Goal: Complete application form: Complete application form

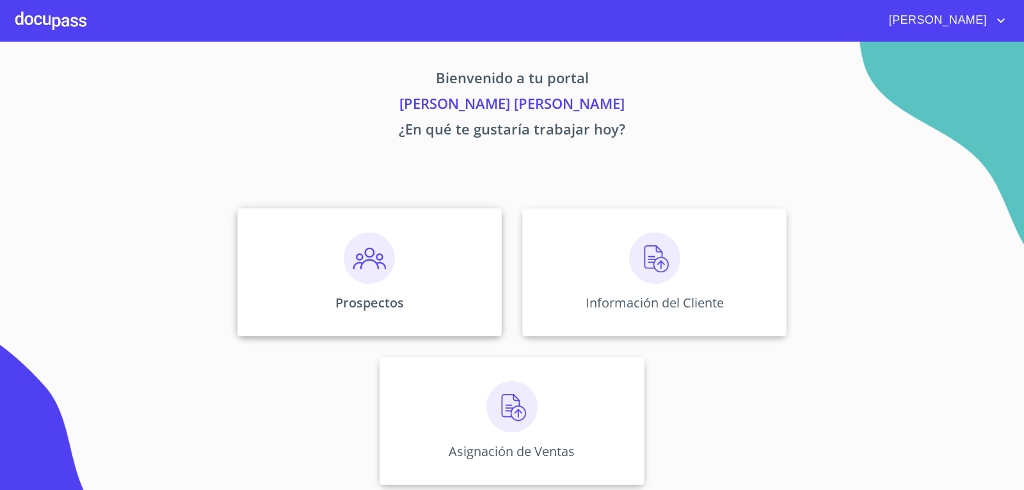
click at [400, 236] on div "Prospectos" at bounding box center [370, 272] width 264 height 128
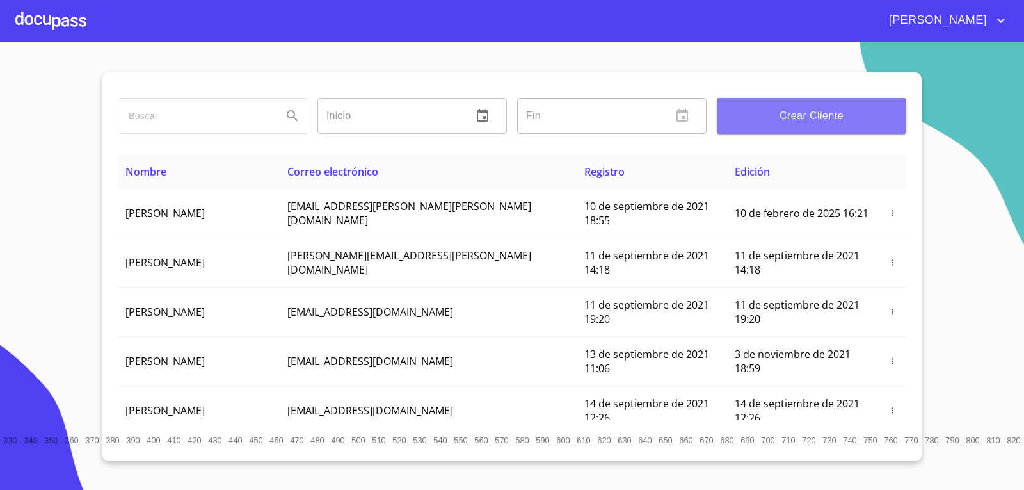
click at [825, 124] on span "Crear Cliente" at bounding box center [811, 116] width 169 height 18
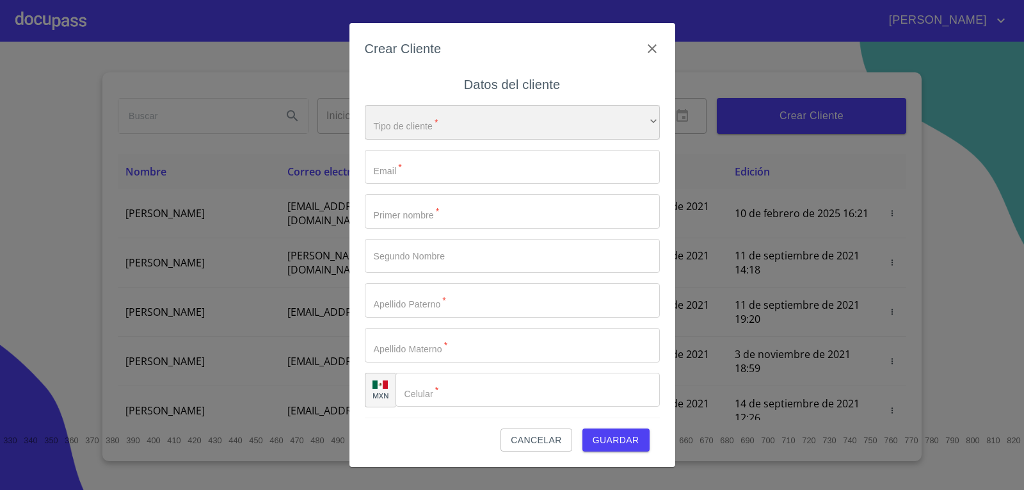
click at [483, 113] on div "​" at bounding box center [512, 122] width 295 height 35
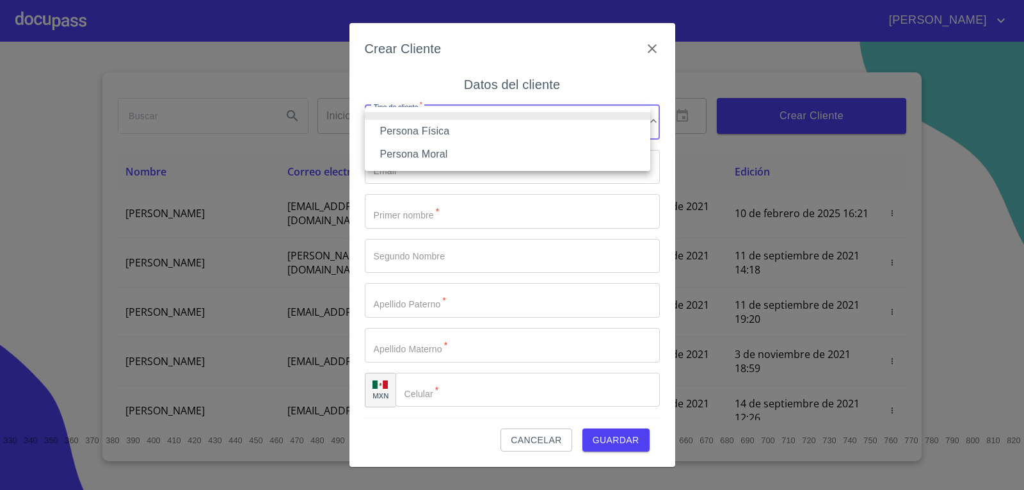
click at [474, 133] on li "Persona Física" at bounding box center [508, 131] width 286 height 23
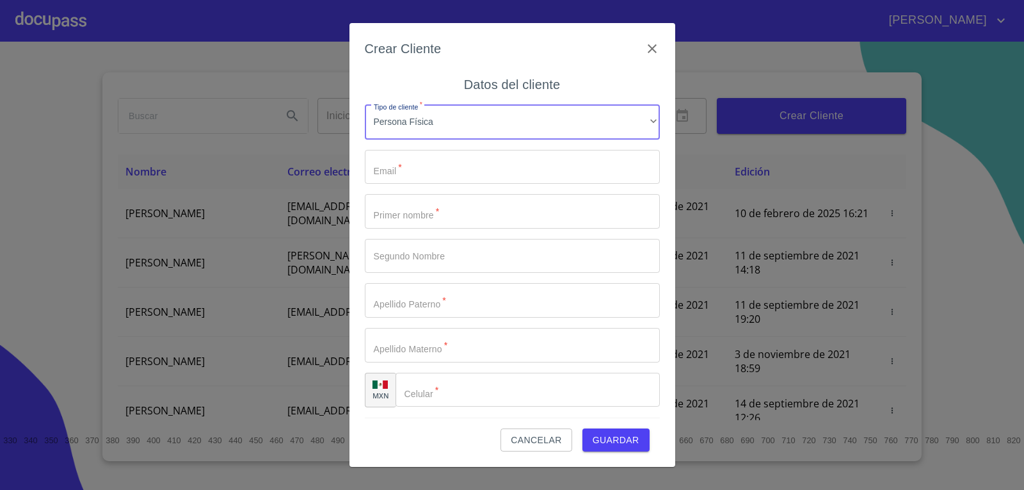
click at [470, 166] on input "Tipo de cliente   *" at bounding box center [512, 167] width 295 height 35
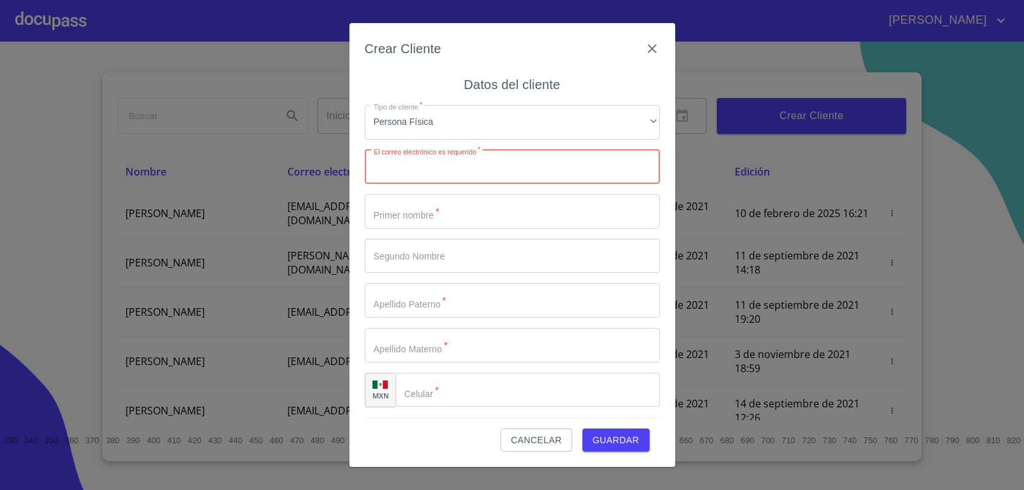
paste input "dropdrigueztrejo@yahoo.com"
type input "dropdrigueztrejo@yahoo.com"
click at [483, 216] on input "Tipo de cliente   *" at bounding box center [512, 211] width 295 height 35
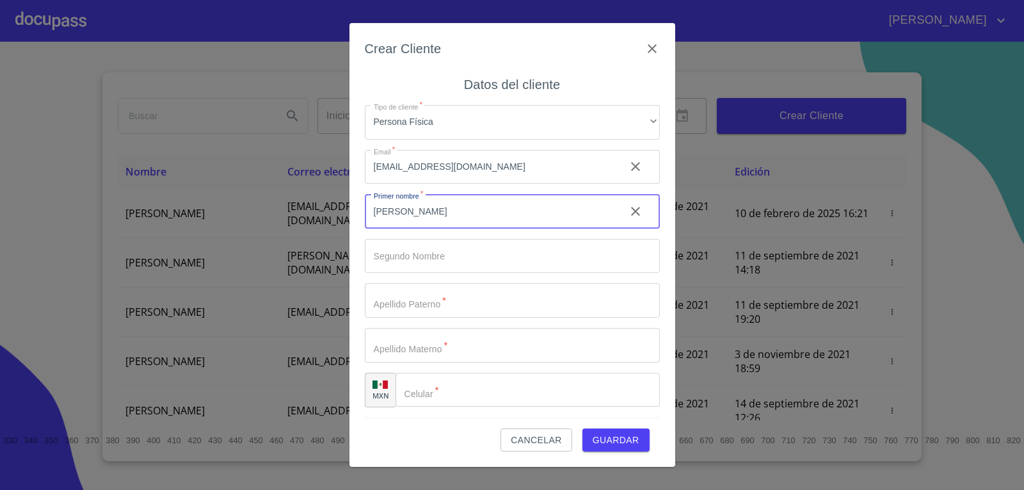
type input "Daniel"
click at [423, 300] on input "Tipo de cliente   *" at bounding box center [512, 300] width 295 height 35
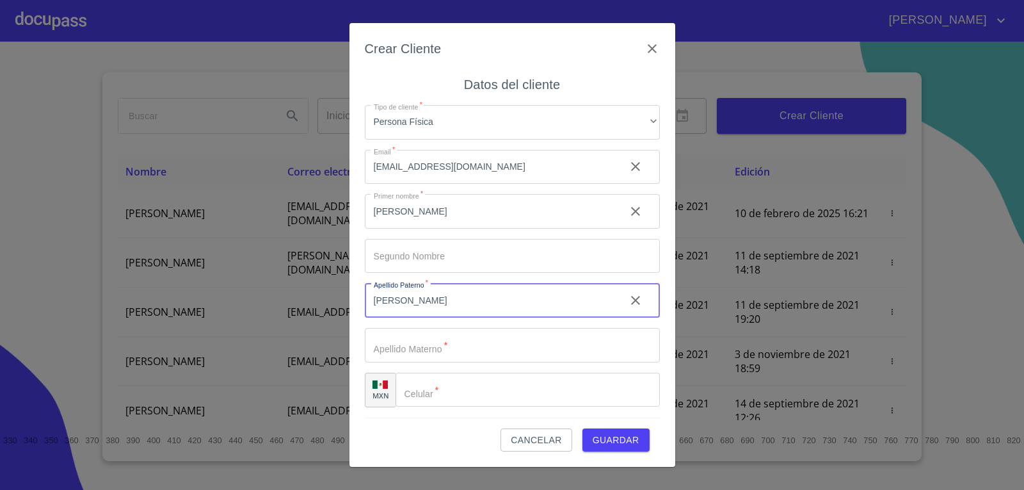
type input "Rodriguez"
click at [457, 344] on input "Tipo de cliente   *" at bounding box center [512, 345] width 295 height 35
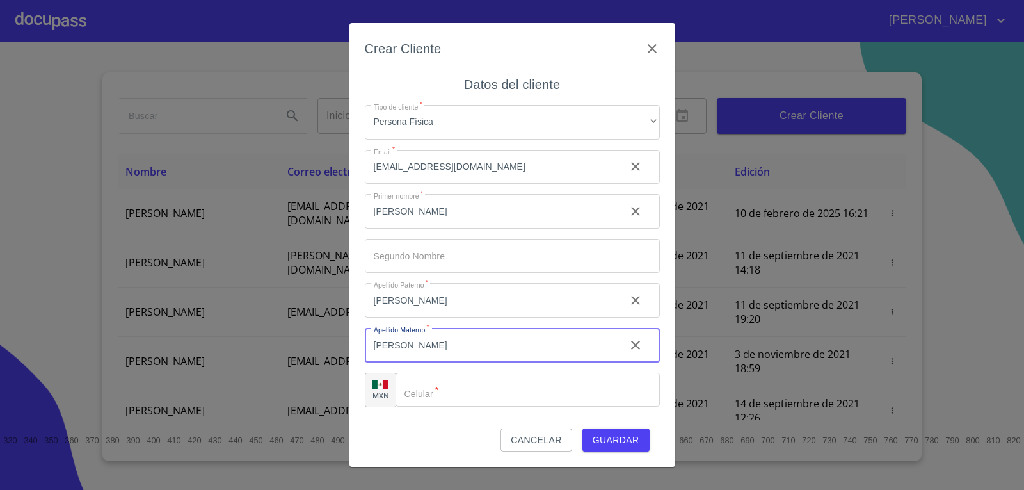
type input "Trejo"
click at [533, 393] on input "Tipo de cliente   *" at bounding box center [544, 390] width 232 height 35
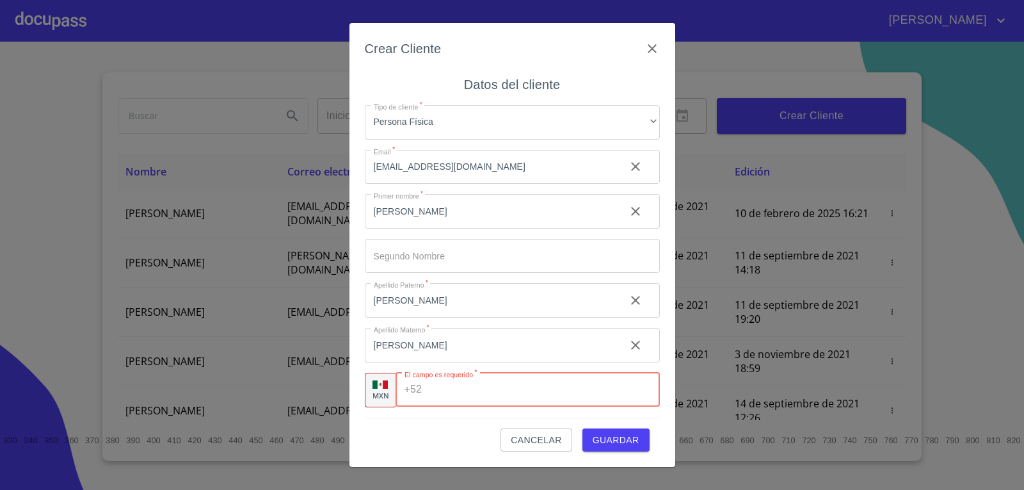
paste input "[PHONE_NUMBER]"
type input "[PHONE_NUMBER]"
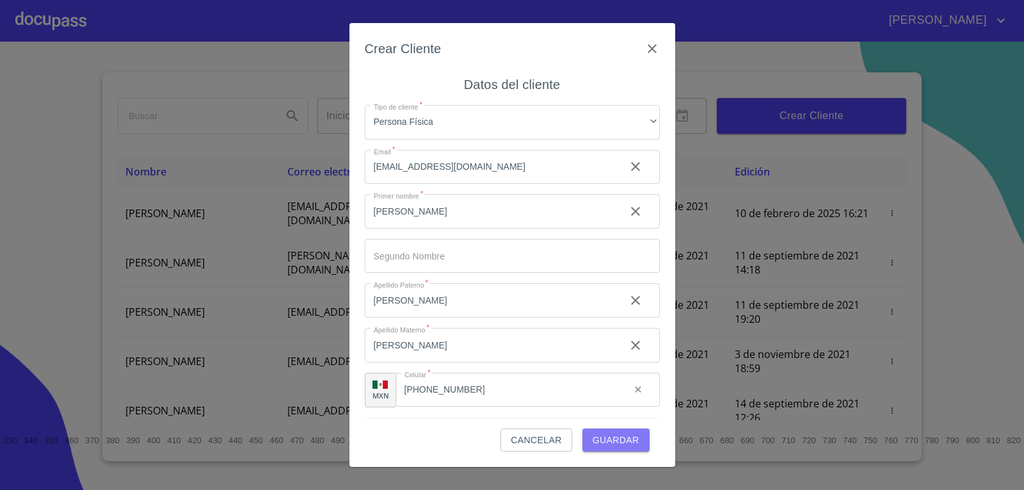
click at [617, 431] on button "Guardar" at bounding box center [616, 440] width 67 height 24
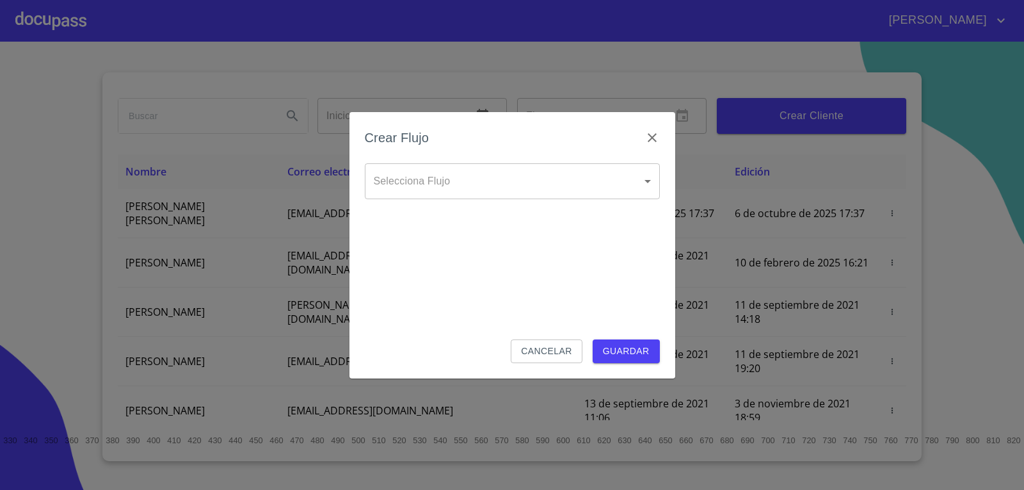
click at [416, 186] on body "RENATO YASIEL Inicio ​ Fin ​ Crear Cliente Nombre Correo electrónico Registro E…" at bounding box center [512, 245] width 1024 height 490
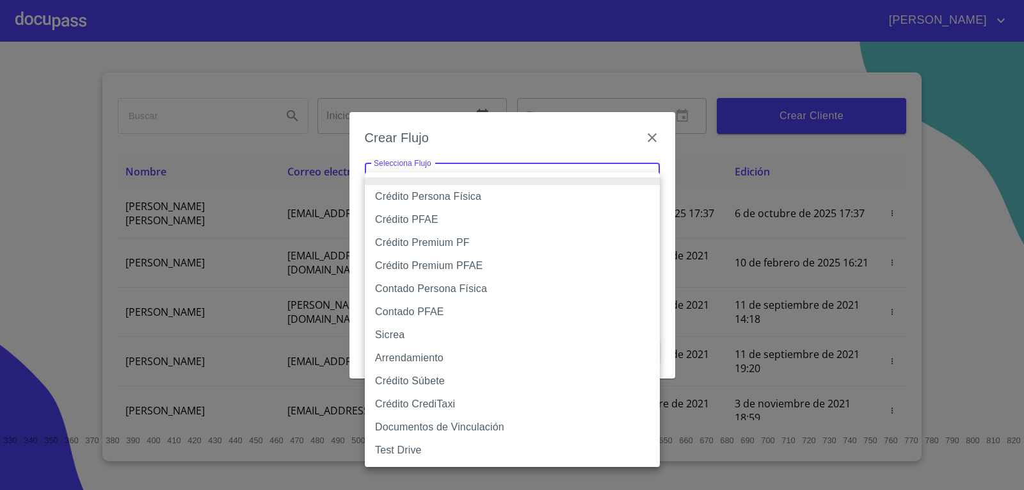
click at [442, 287] on li "Contado Persona Física" at bounding box center [512, 288] width 295 height 23
type input "60bf975b0d9865ccc2471536"
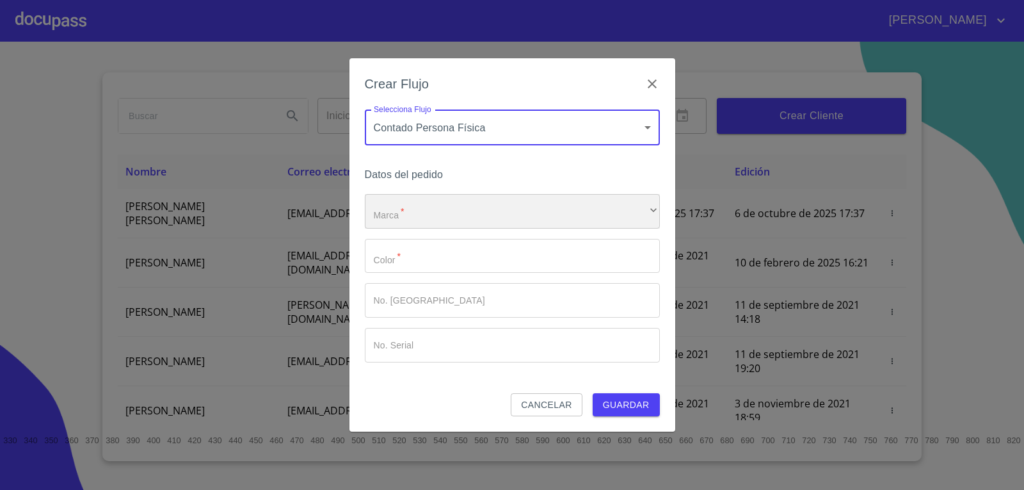
click at [485, 201] on div "​" at bounding box center [512, 211] width 295 height 35
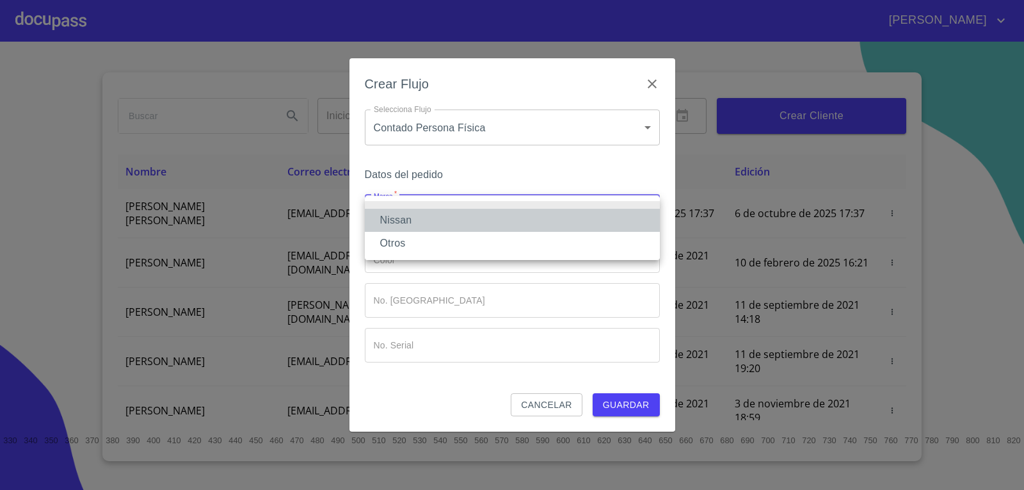
click at [446, 219] on li "Nissan" at bounding box center [512, 220] width 295 height 23
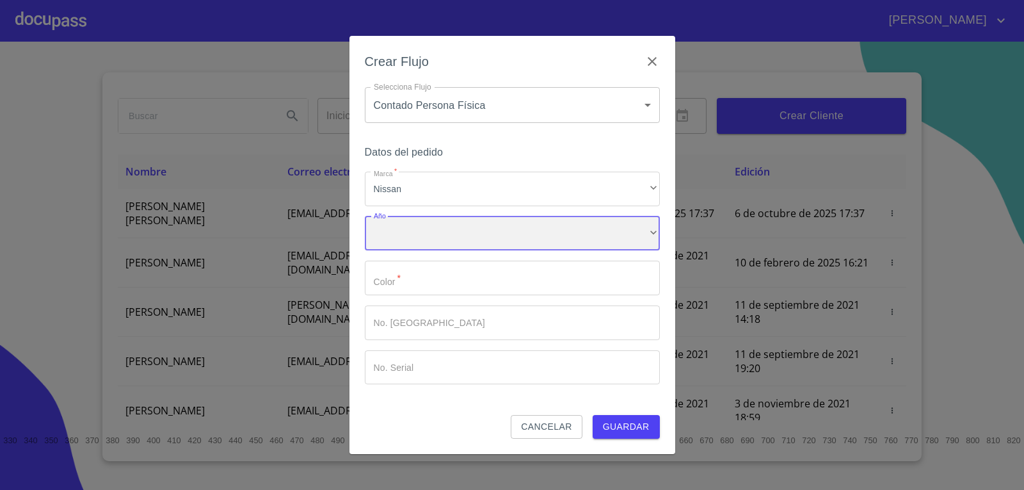
click at [435, 228] on div "​" at bounding box center [512, 233] width 295 height 35
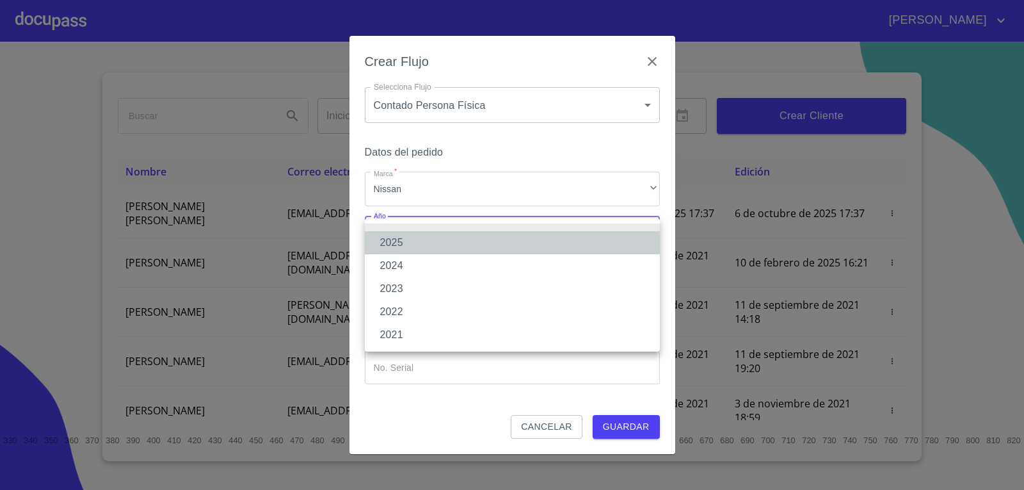
click at [398, 240] on li "2025" at bounding box center [512, 242] width 295 height 23
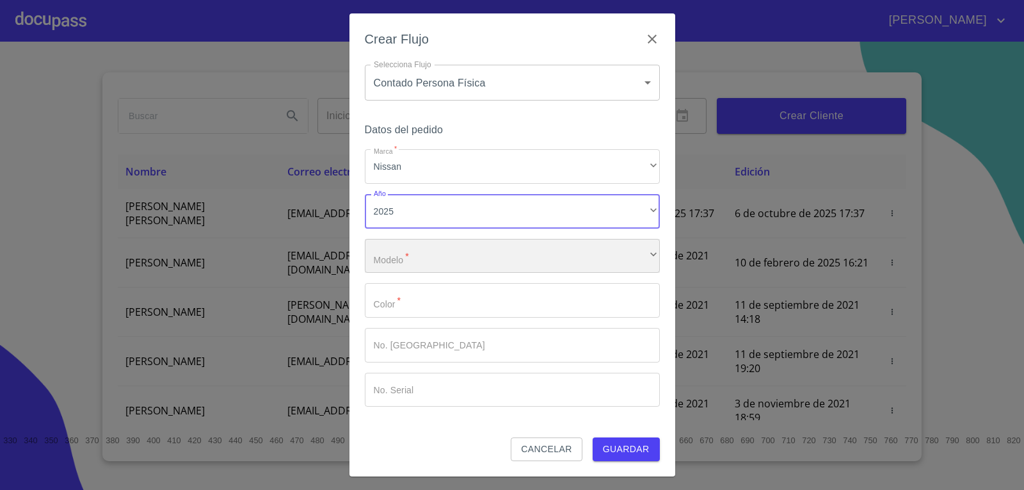
click at [417, 258] on div "​" at bounding box center [512, 256] width 295 height 35
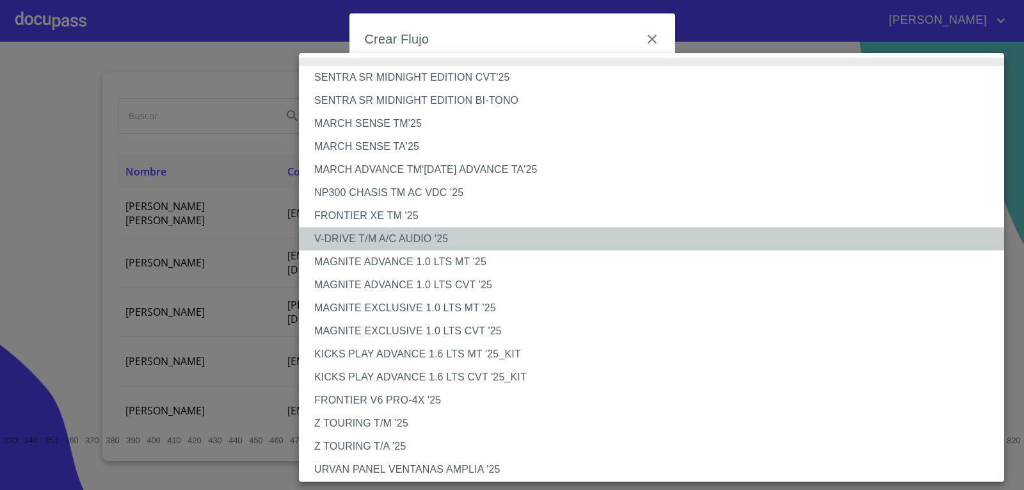
click at [420, 229] on li "V-DRIVE T/M A/C AUDIO '25" at bounding box center [656, 238] width 715 height 23
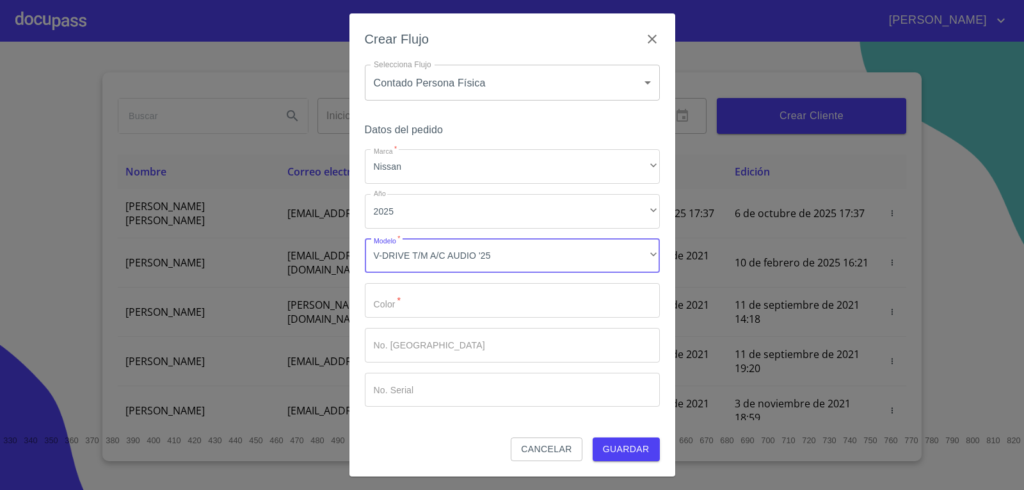
click at [441, 301] on input "Marca   *" at bounding box center [512, 300] width 295 height 35
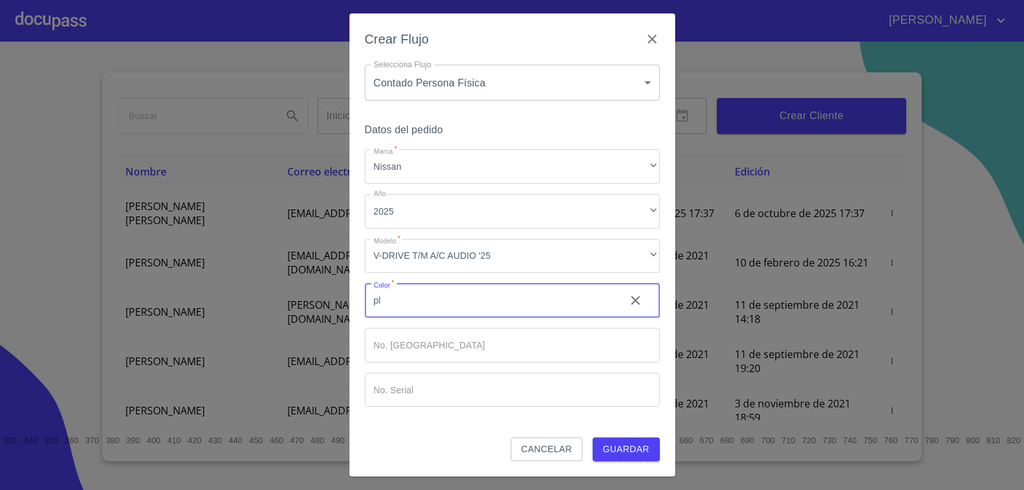
type input "p"
type input "PLATA"
click at [448, 346] on input "Marca   *" at bounding box center [512, 345] width 295 height 35
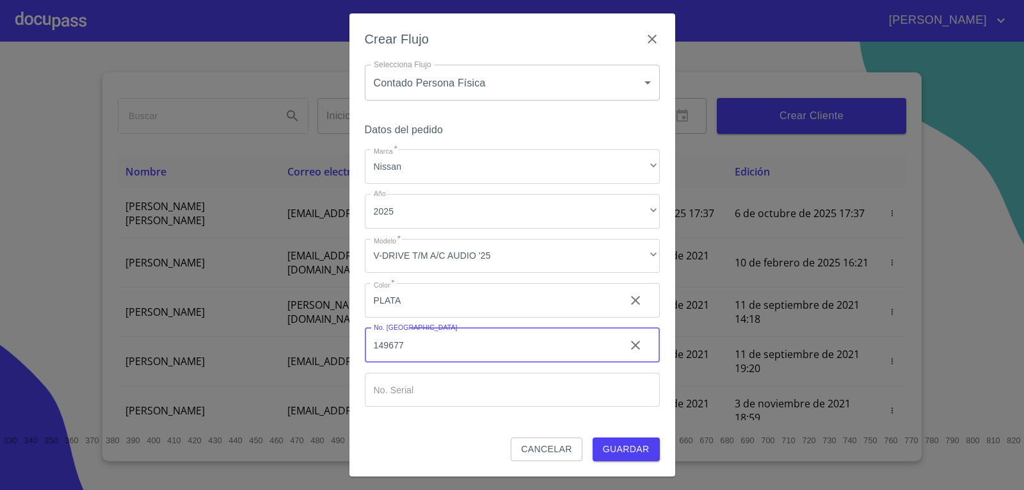
type input "149677"
click at [530, 389] on input "Marca   *" at bounding box center [512, 390] width 295 height 35
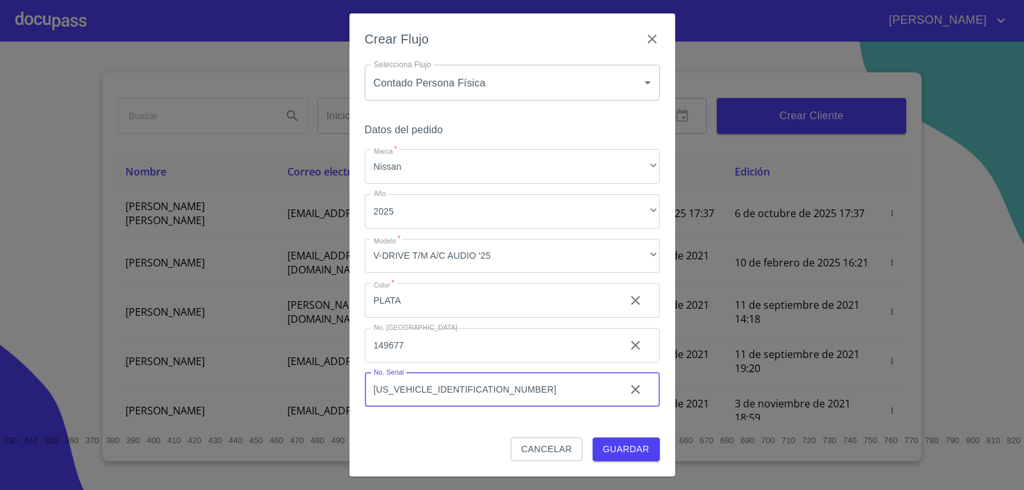
type input "[US_VEHICLE_IDENTIFICATION_NUMBER]"
click at [611, 446] on span "Guardar" at bounding box center [626, 449] width 47 height 16
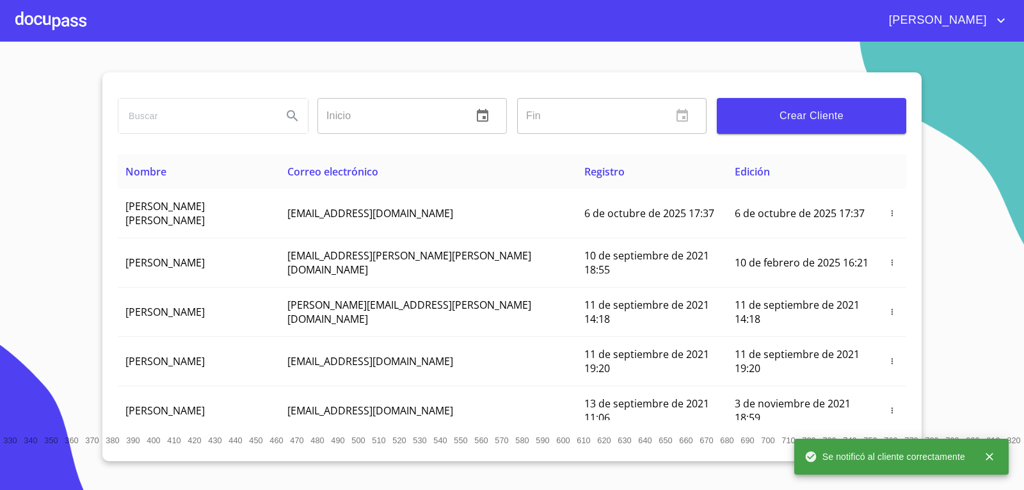
click at [35, 20] on div at bounding box center [50, 20] width 71 height 41
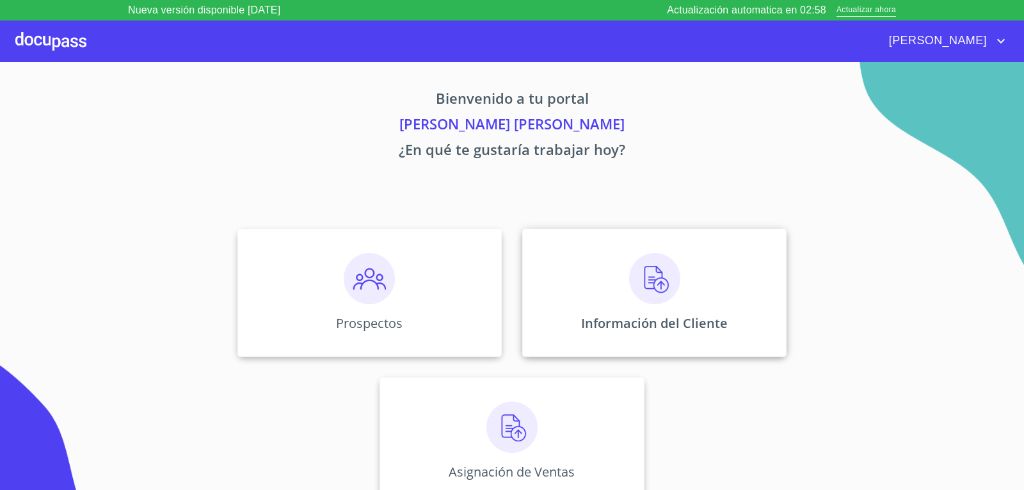
click at [699, 293] on div "Información del Cliente" at bounding box center [654, 293] width 264 height 128
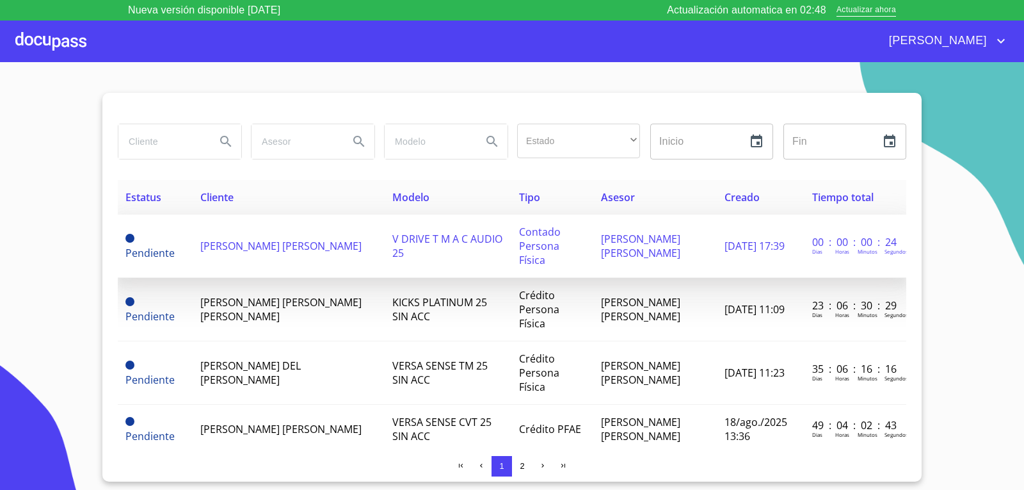
click at [555, 222] on td "Contado Persona Física" at bounding box center [553, 245] width 82 height 63
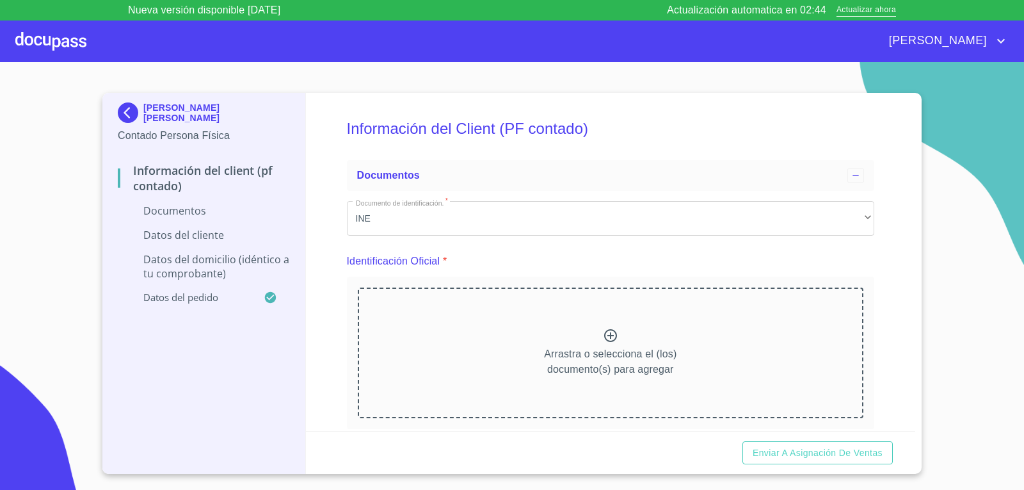
click at [604, 337] on icon at bounding box center [610, 335] width 15 height 15
click at [501, 357] on div "Arrastra o selecciona el (los) documento(s) para agregar" at bounding box center [611, 352] width 506 height 131
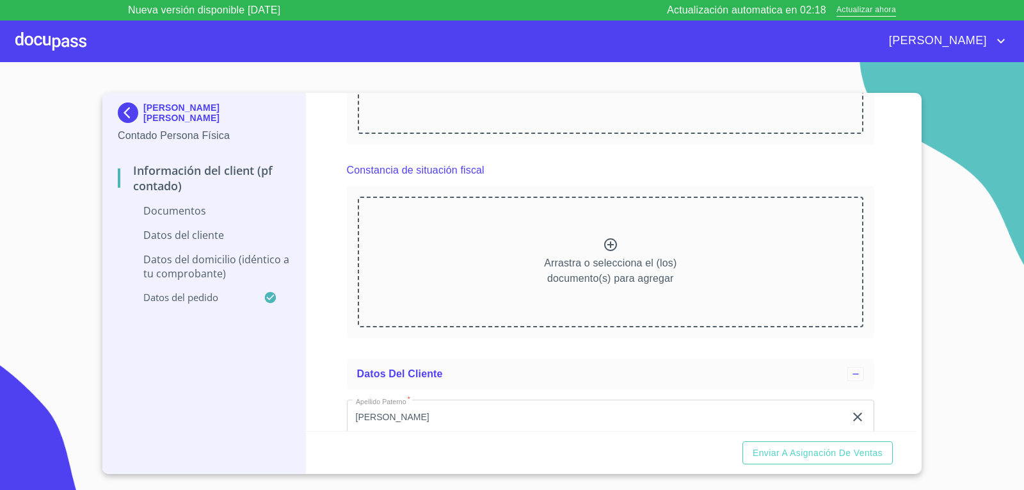
scroll to position [896, 0]
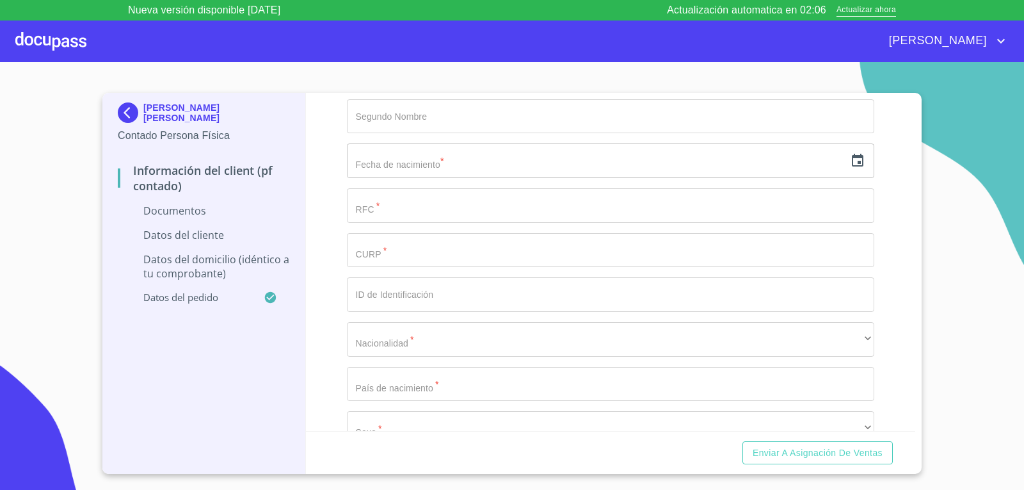
scroll to position [1088, 0]
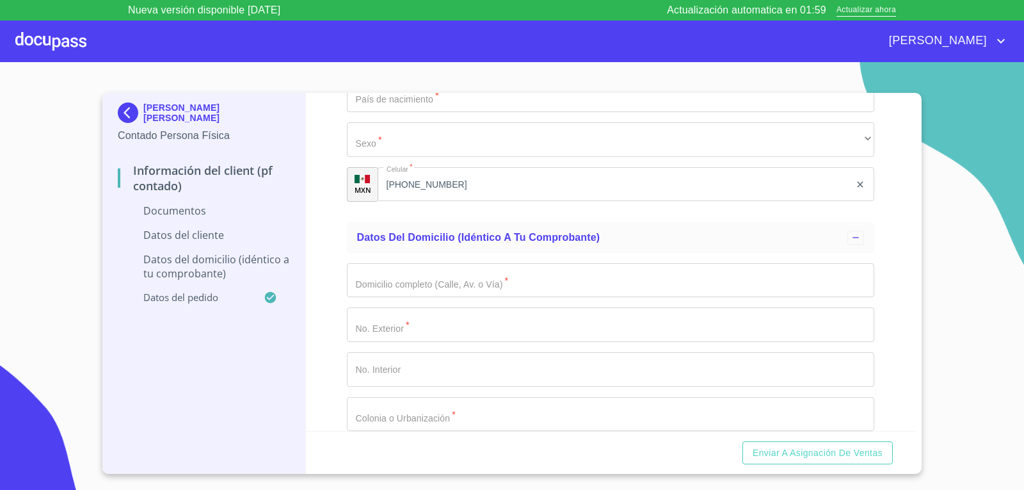
scroll to position [1793, 0]
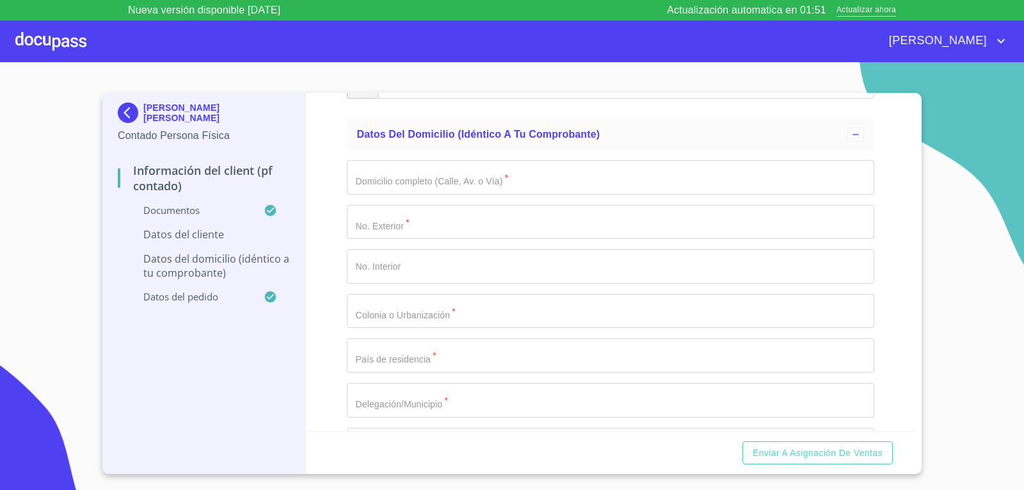
scroll to position [2241, 0]
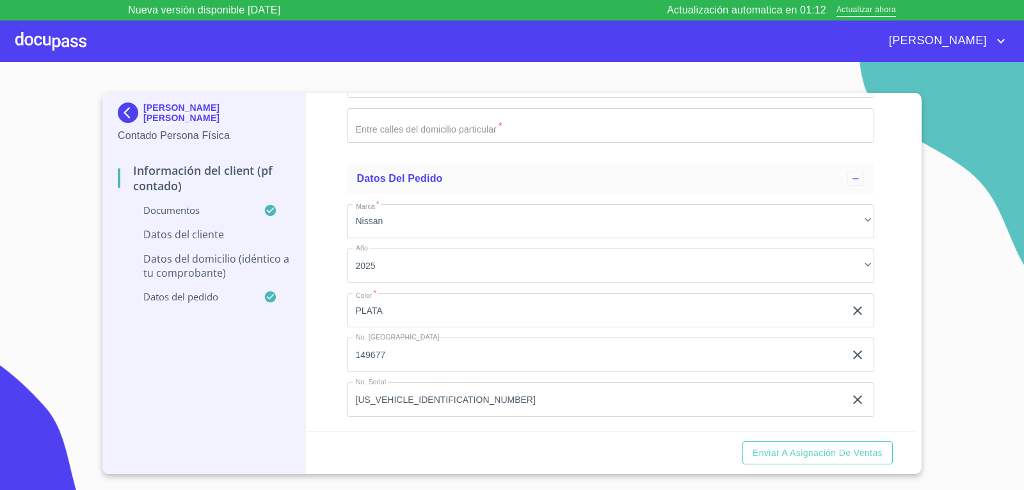
scroll to position [3073, 0]
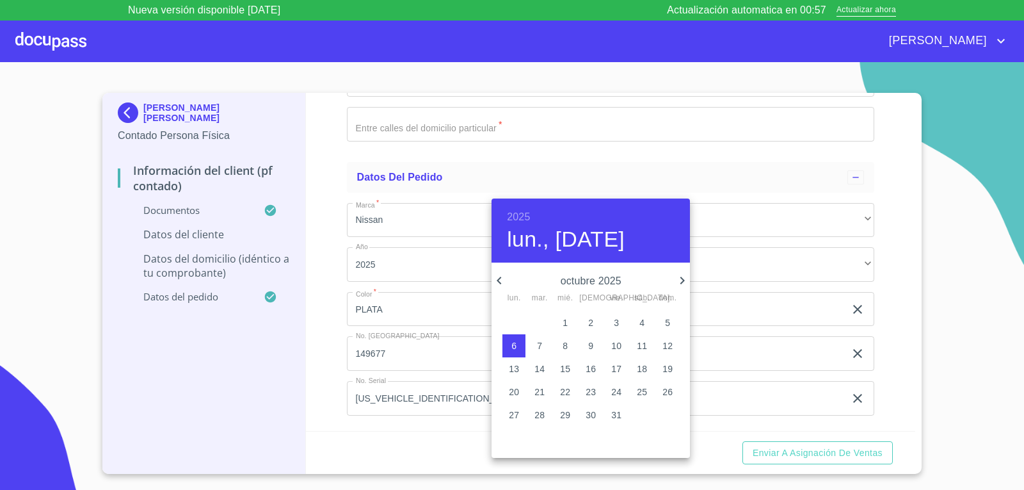
click at [522, 212] on h6 "2025" at bounding box center [518, 217] width 23 height 18
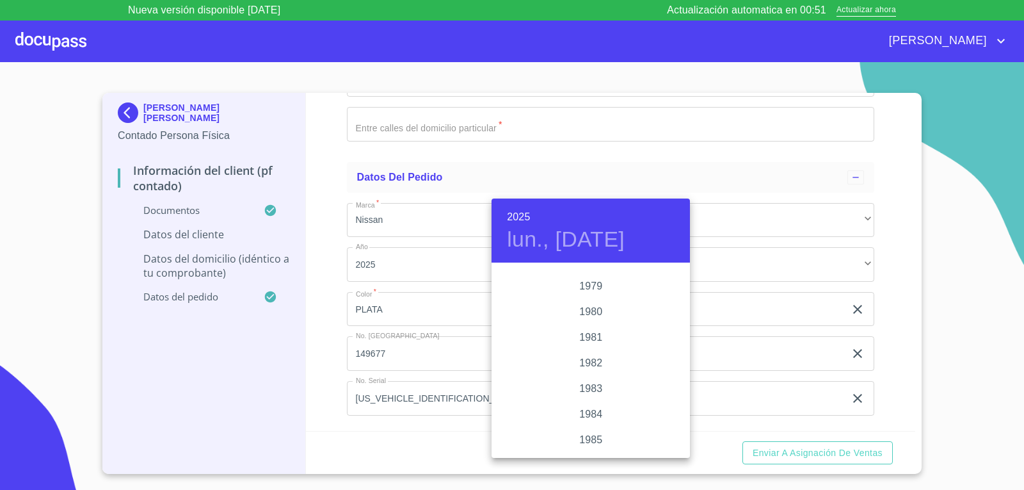
scroll to position [1332, 0]
click at [595, 279] on div "1977" at bounding box center [591, 277] width 198 height 26
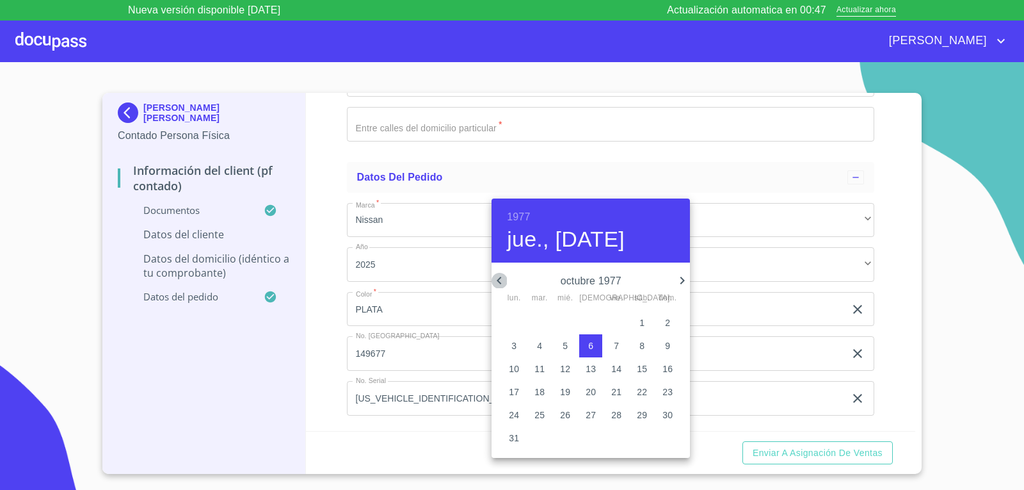
click at [498, 279] on icon "button" at bounding box center [499, 280] width 15 height 15
click at [497, 279] on icon "button" at bounding box center [499, 280] width 15 height 15
click at [540, 364] on p "16" at bounding box center [540, 368] width 10 height 13
type input "16 de ago. de 1977"
click at [708, 184] on div at bounding box center [512, 245] width 1024 height 490
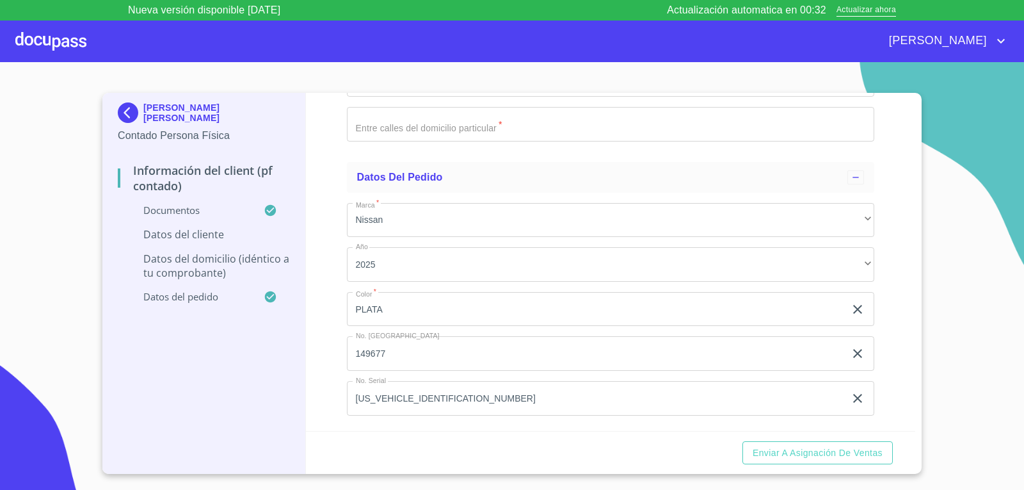
type input "ROTD770816868"
type input "ROTD77"
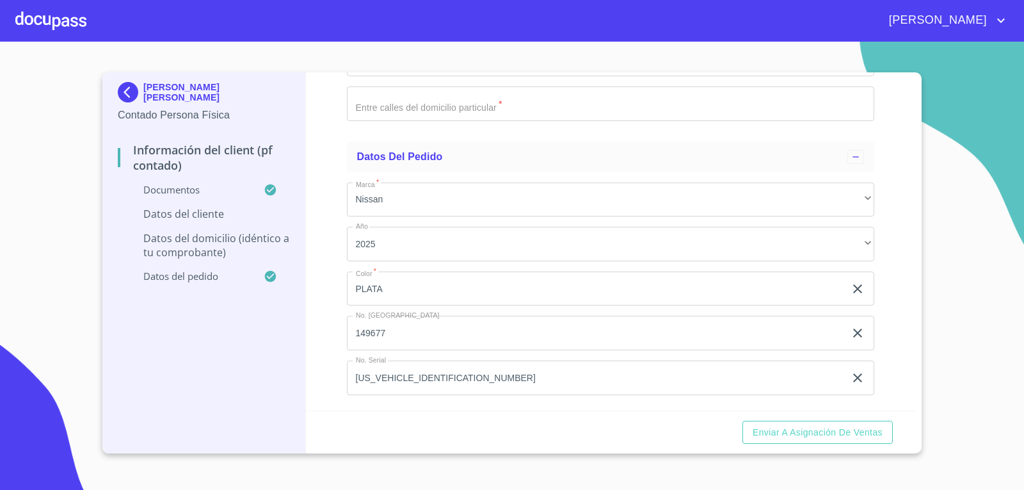
scroll to position [3201, 0]
type input "ROTD770816HJCDRN08"
type input "2728078763"
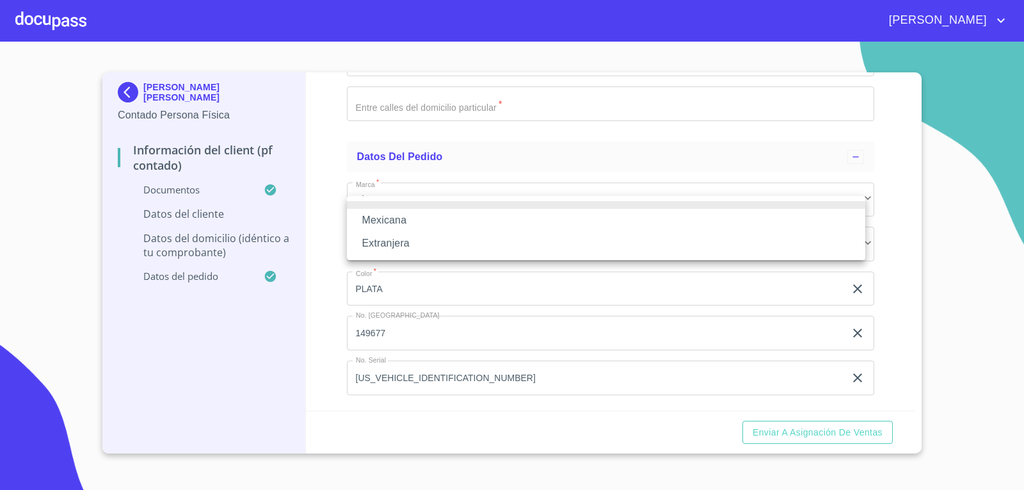
click at [435, 215] on li "Mexicana" at bounding box center [606, 220] width 519 height 23
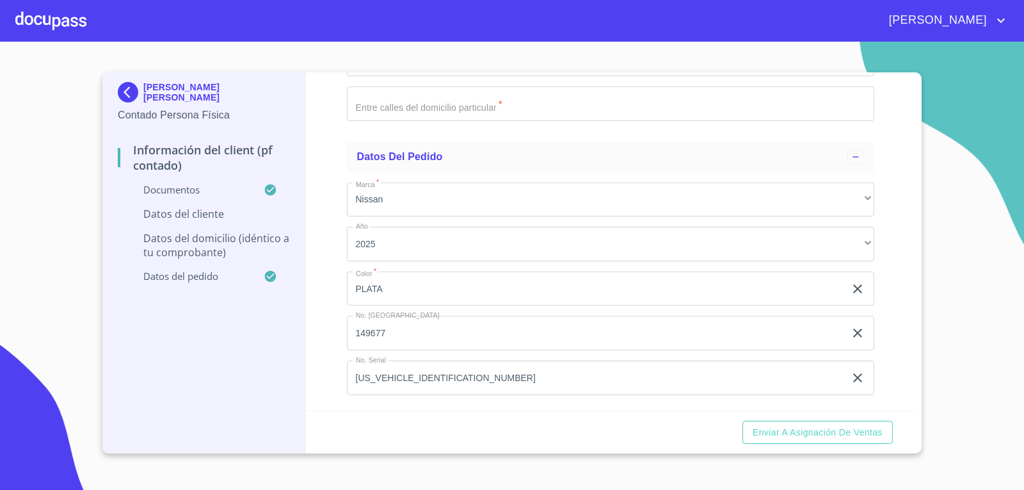
type input "[GEOGRAPHIC_DATA]"
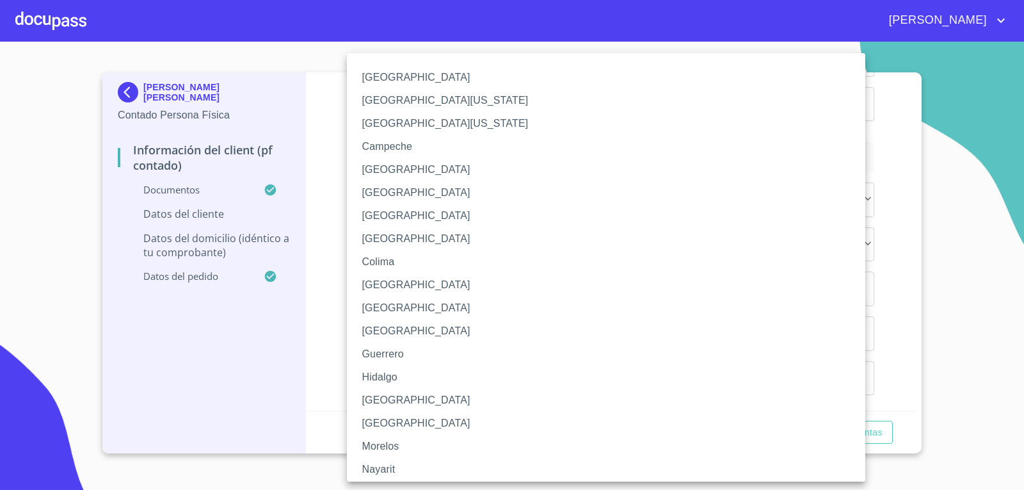
click at [397, 394] on li "[GEOGRAPHIC_DATA]" at bounding box center [611, 400] width 528 height 23
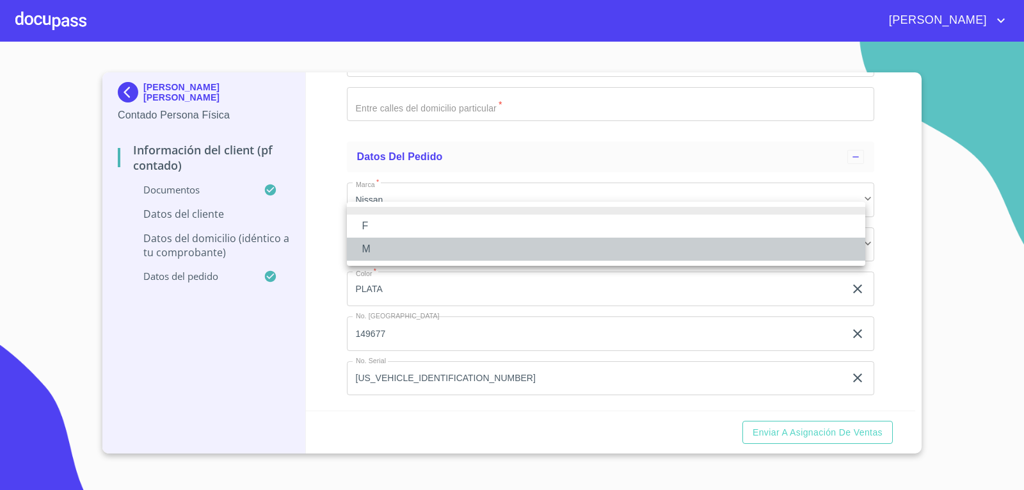
click at [439, 241] on li "M" at bounding box center [606, 249] width 519 height 23
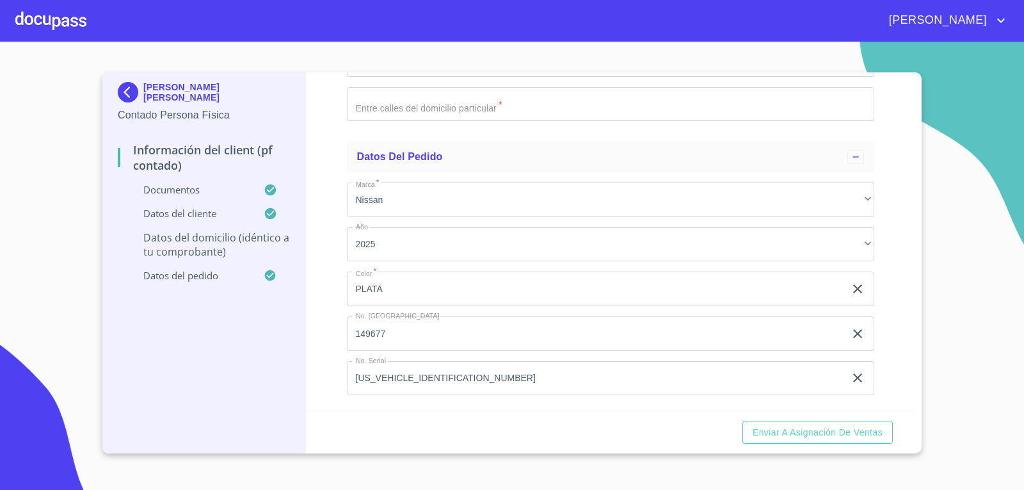
scroll to position [3586, 0]
type input "L"
paste input "3311845478"
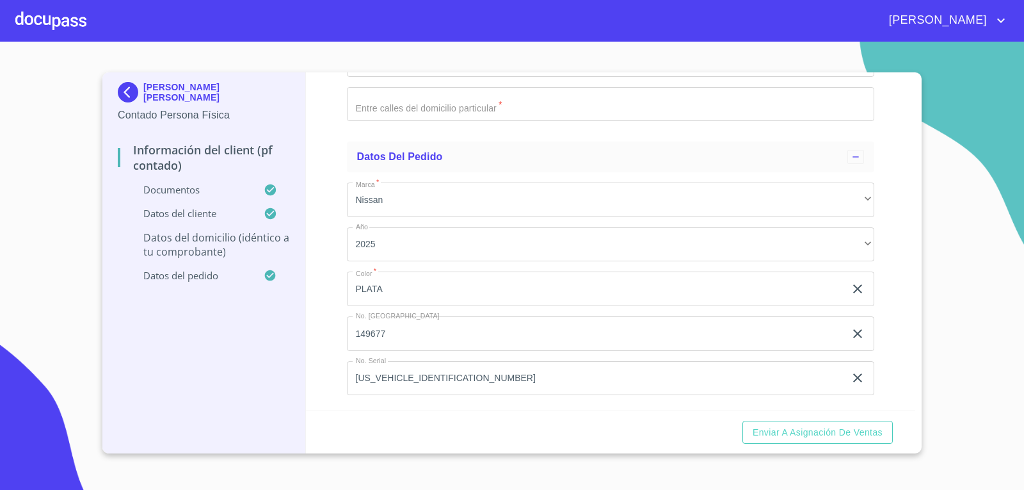
type input "3"
paste input "[GEOGRAPHIC_DATA] 234"
type input "[GEOGRAPHIC_DATA]"
paste input "[GEOGRAPHIC_DATA] 234"
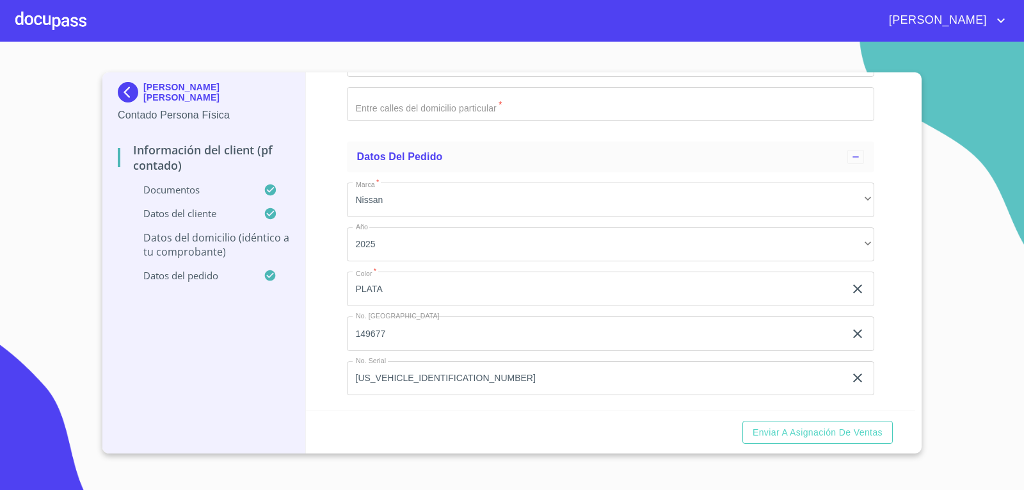
type input "234"
paste input "[GEOGRAPHIC_DATA]"
type input "[GEOGRAPHIC_DATA]"
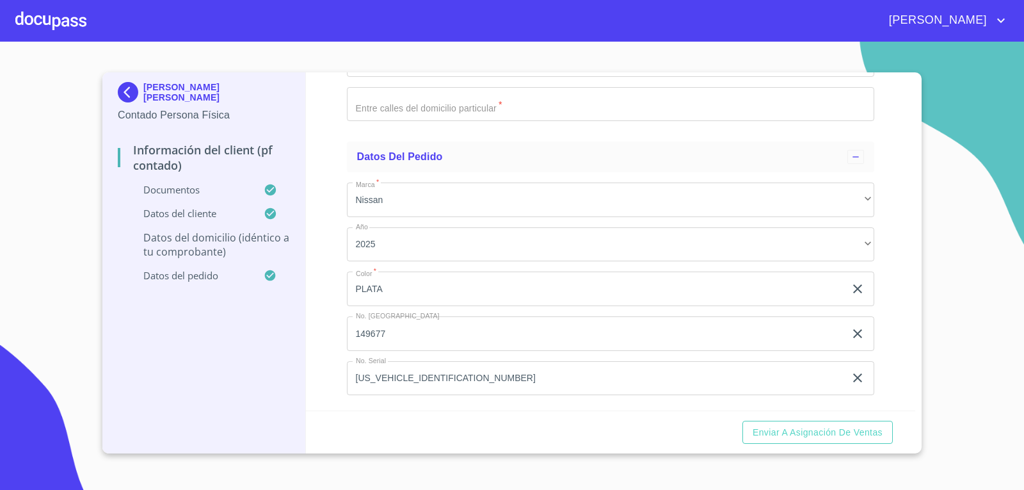
type input "[GEOGRAPHIC_DATA]"
type input "TLAJOMULCO"
click at [464, 32] on div "​" at bounding box center [611, 14] width 528 height 35
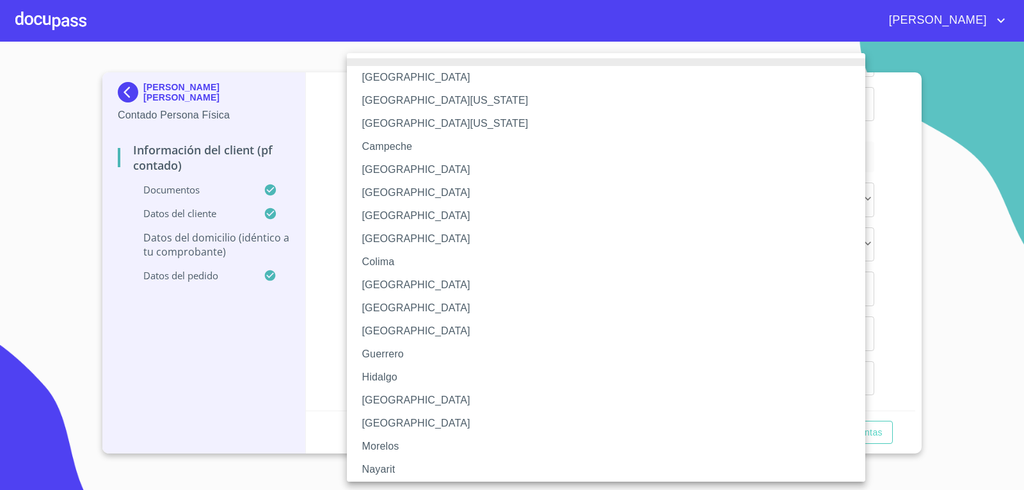
click at [416, 396] on li "[GEOGRAPHIC_DATA]" at bounding box center [611, 400] width 528 height 23
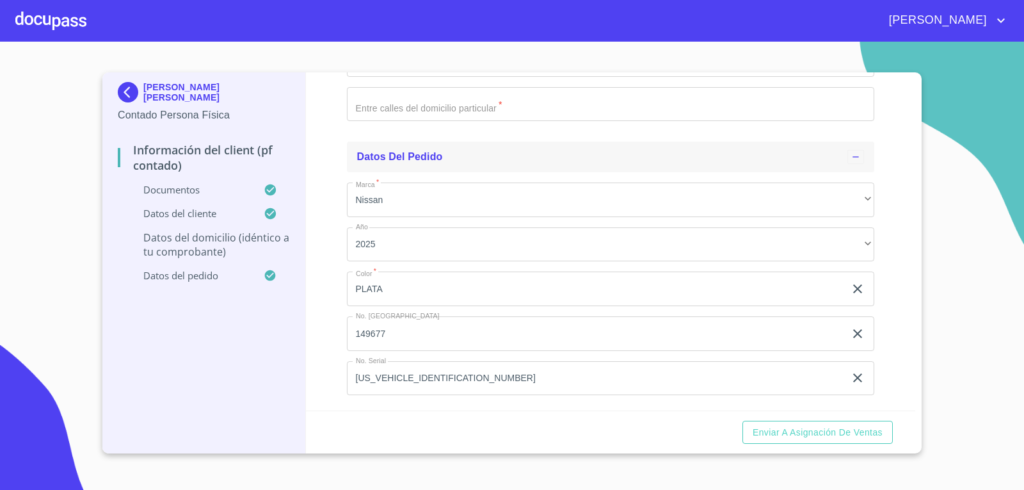
scroll to position [3906, 0]
click at [425, 77] on input "Documento de identificación.   *" at bounding box center [611, 59] width 528 height 35
type input "45650"
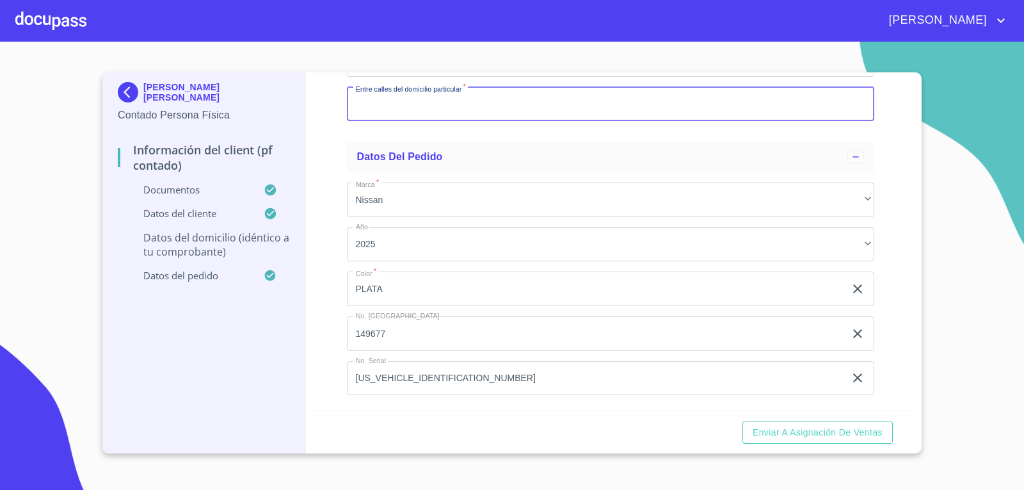
click at [402, 122] on input "Documento de identificación.   *" at bounding box center [611, 104] width 528 height 35
paste input "[GEOGRAPHIC_DATA]"
paste input "[PERSON_NAME]"
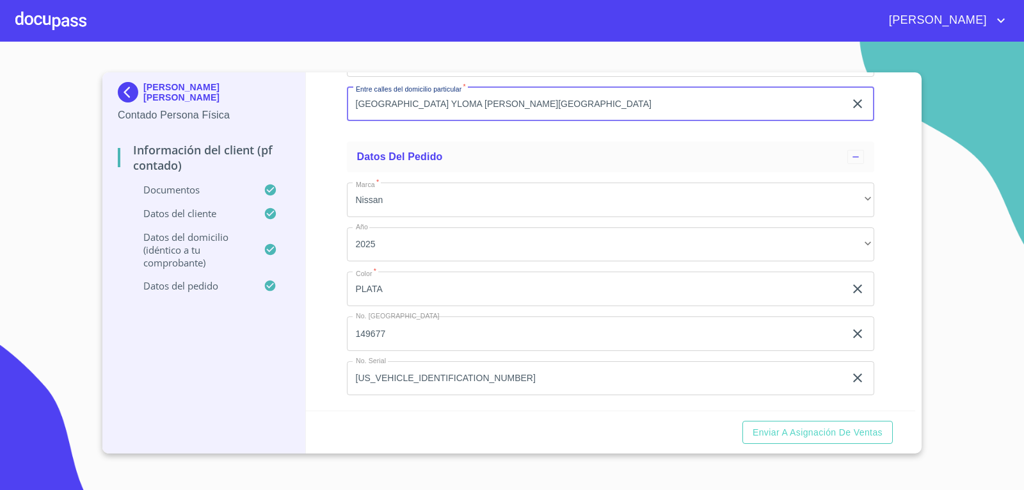
scroll to position [3940, 0]
type input "[GEOGRAPHIC_DATA] YLOMA [PERSON_NAME][GEOGRAPHIC_DATA]"
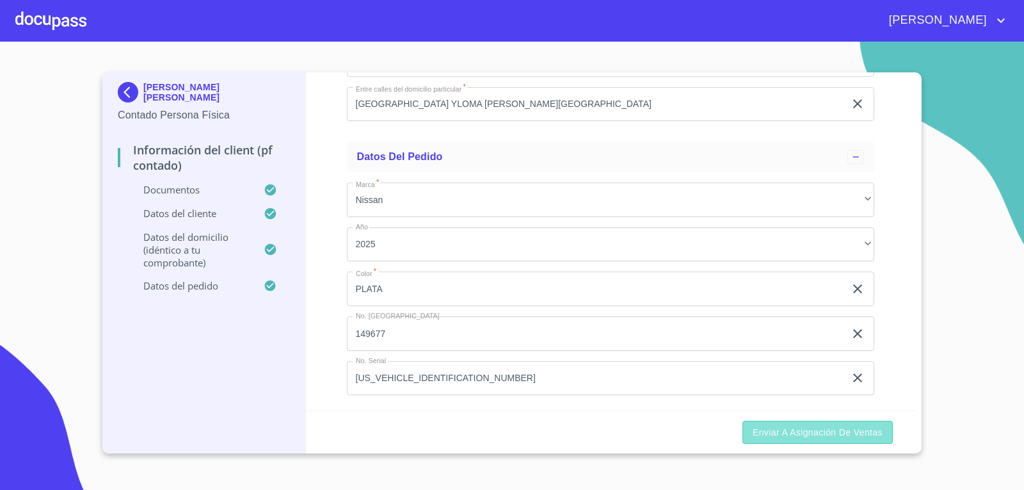
click at [866, 427] on span "Enviar a Asignación de Ventas" at bounding box center [818, 433] width 130 height 16
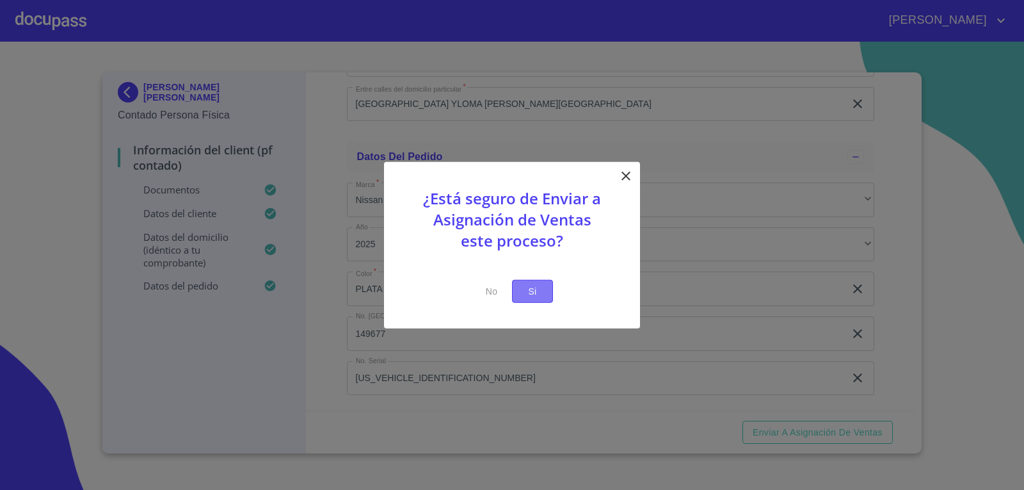
click at [535, 287] on span "Si" at bounding box center [532, 291] width 20 height 16
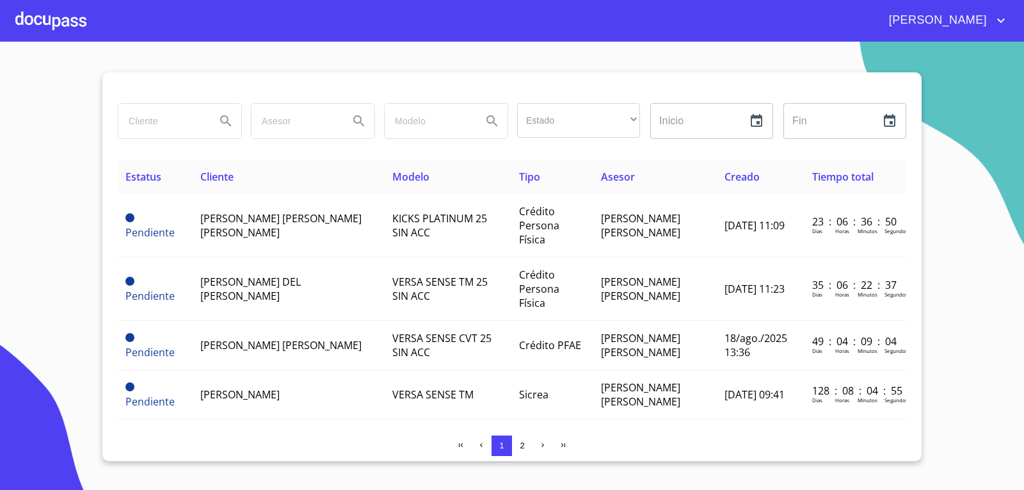
click at [45, 17] on div at bounding box center [50, 20] width 71 height 41
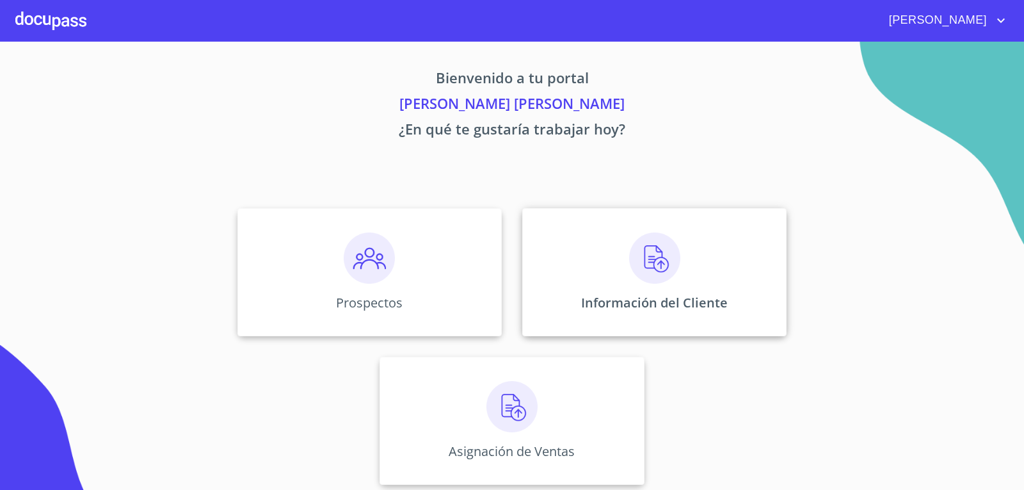
click at [641, 239] on img at bounding box center [654, 257] width 51 height 51
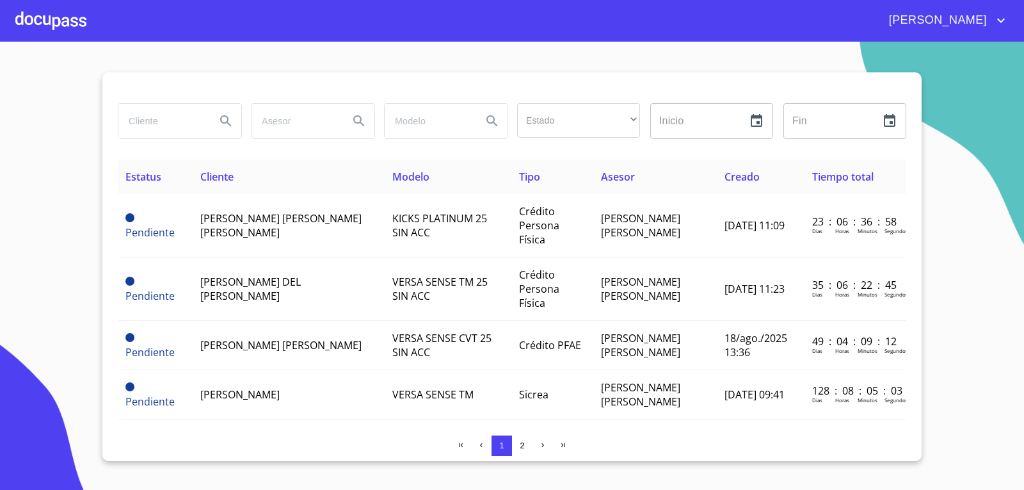
click at [67, 19] on div at bounding box center [50, 20] width 71 height 41
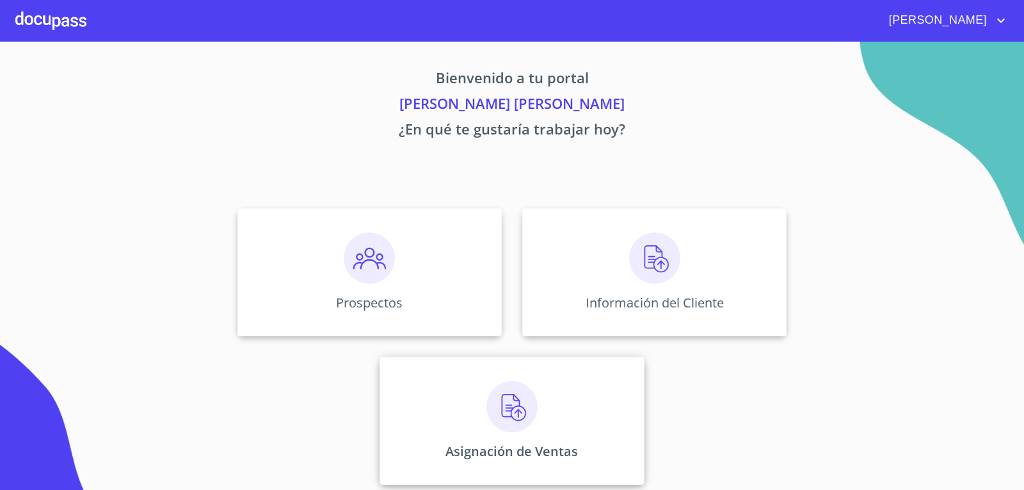
click at [487, 425] on img at bounding box center [512, 406] width 51 height 51
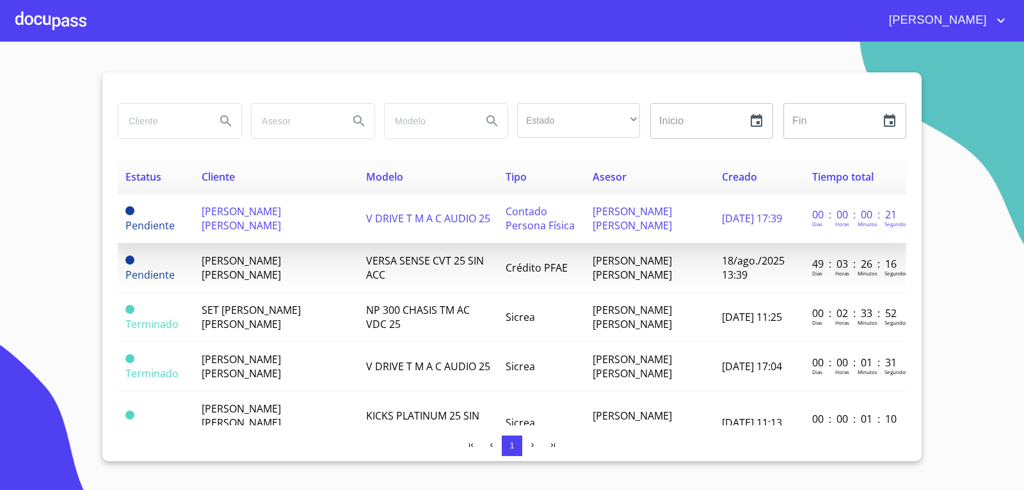
click at [149, 221] on span "Pendiente" at bounding box center [149, 225] width 49 height 14
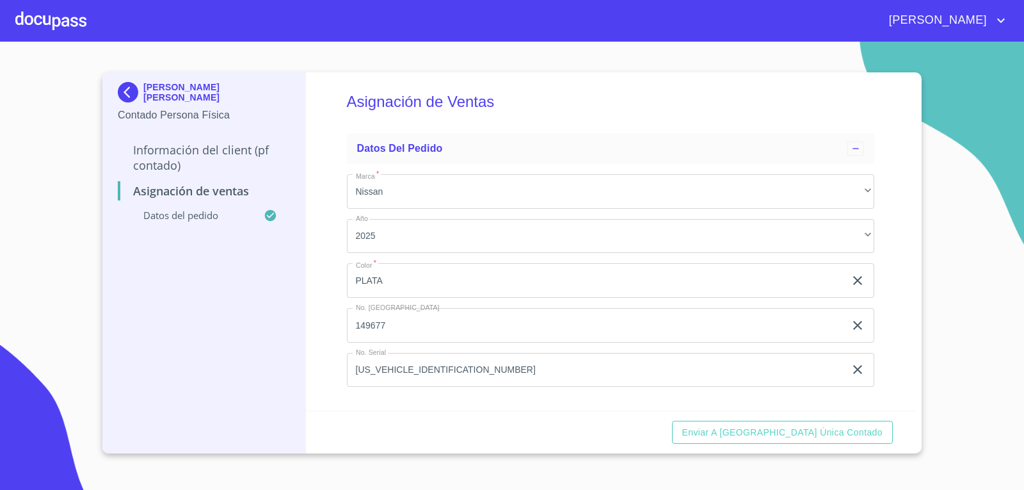
scroll to position [8, 0]
click at [868, 425] on span "Enviar a [GEOGRAPHIC_DATA] única contado" at bounding box center [783, 433] width 201 height 16
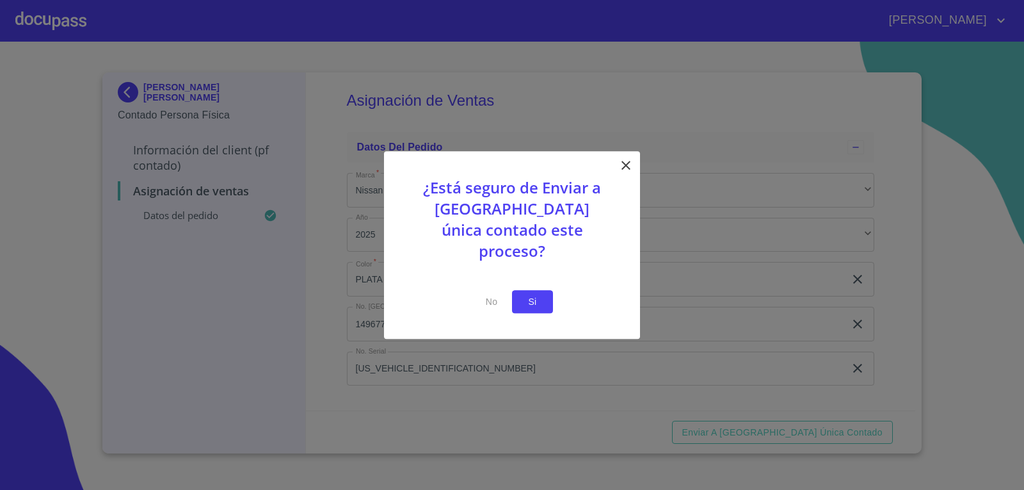
click at [533, 290] on button "Si" at bounding box center [532, 302] width 41 height 24
